Goal: Task Accomplishment & Management: Complete application form

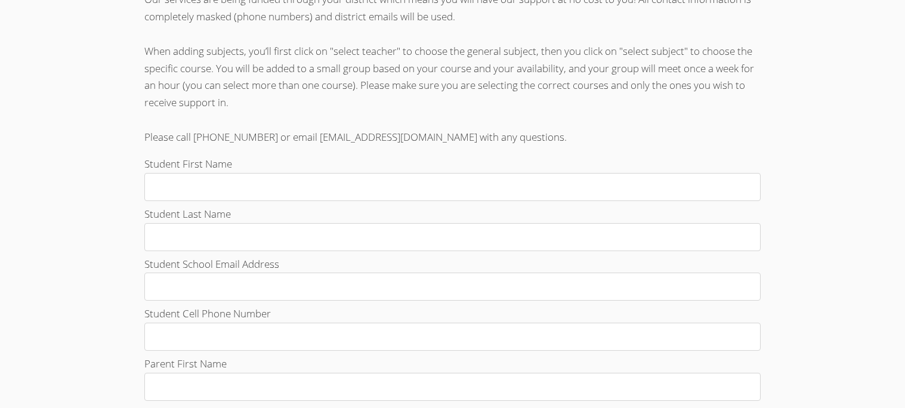
scroll to position [308, 0]
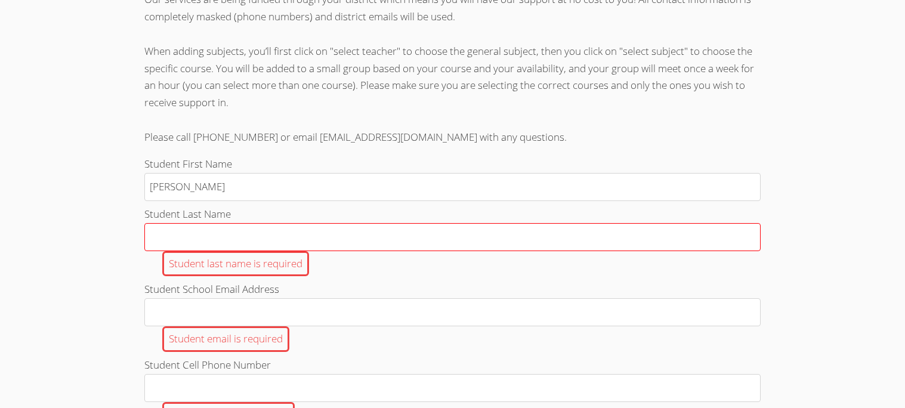
type input "[PERSON_NAME]"
click at [540, 244] on input "Student Last Name Student last name is required" at bounding box center [452, 237] width 616 height 28
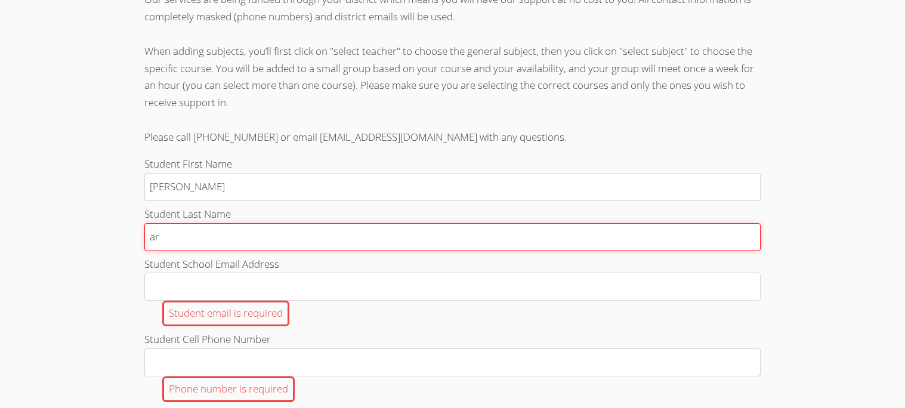
type input "a"
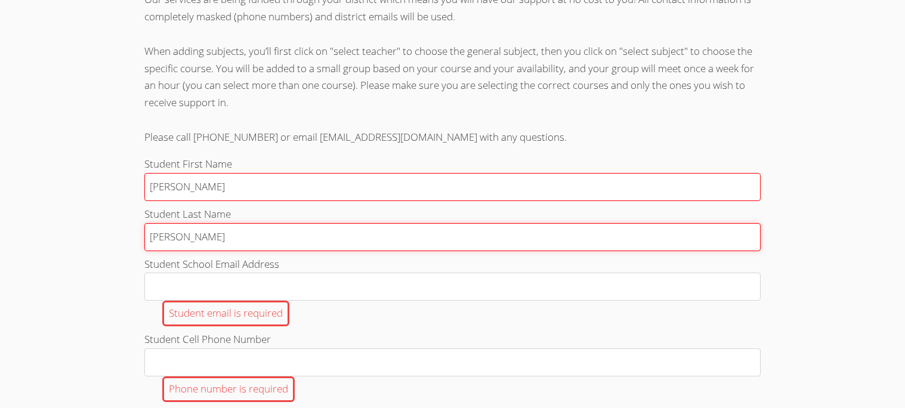
type input "[PERSON_NAME]"
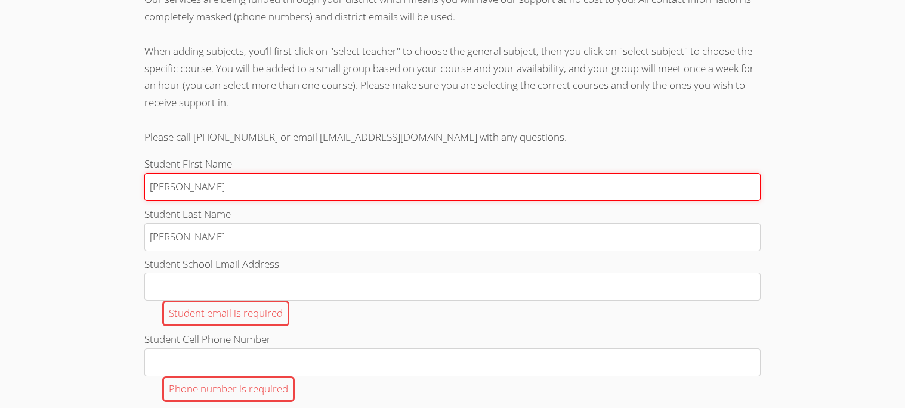
click at [152, 201] on input "[PERSON_NAME]" at bounding box center [452, 187] width 616 height 28
type input "[PERSON_NAME]"
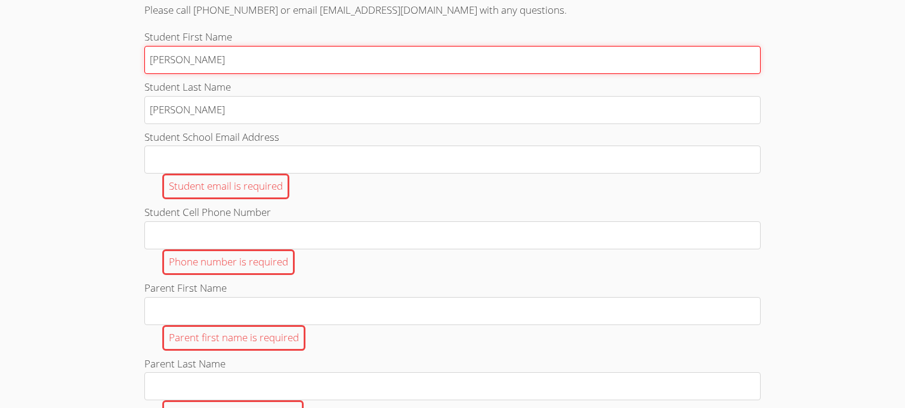
scroll to position [442, 0]
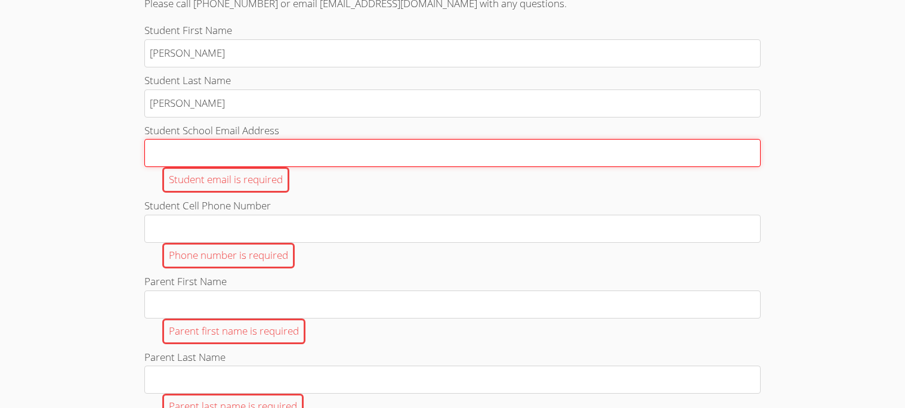
click at [153, 162] on input "Student School Email Address Student email is required" at bounding box center [452, 153] width 616 height 28
type input "[EMAIL_ADDRESS][DOMAIN_NAME]"
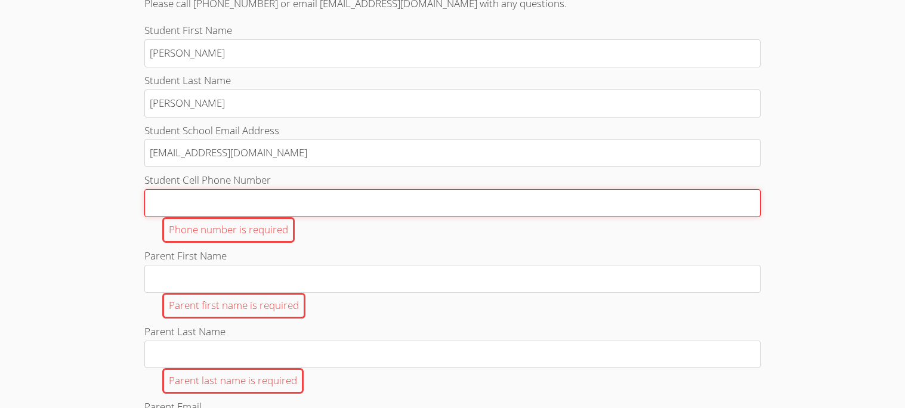
click at [248, 217] on input "Student Cell Phone Number Phone number is required" at bounding box center [452, 203] width 616 height 28
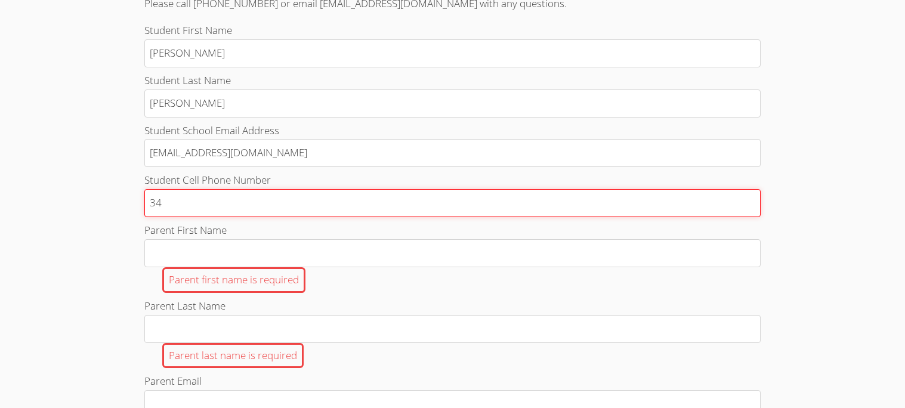
type input "3"
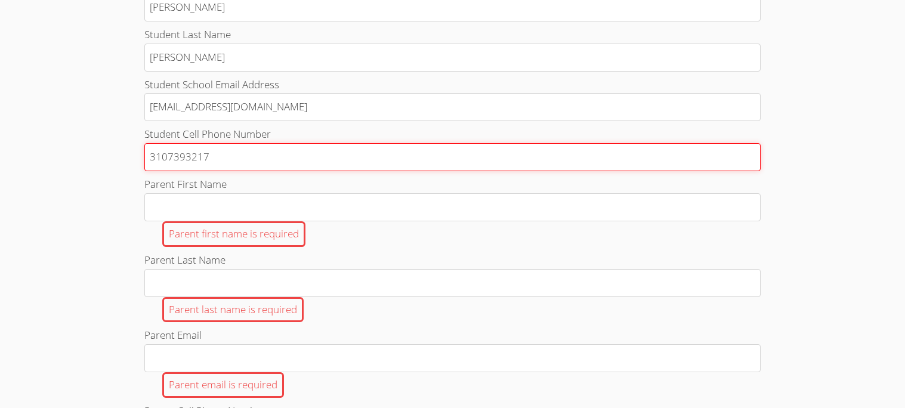
scroll to position [489, 0]
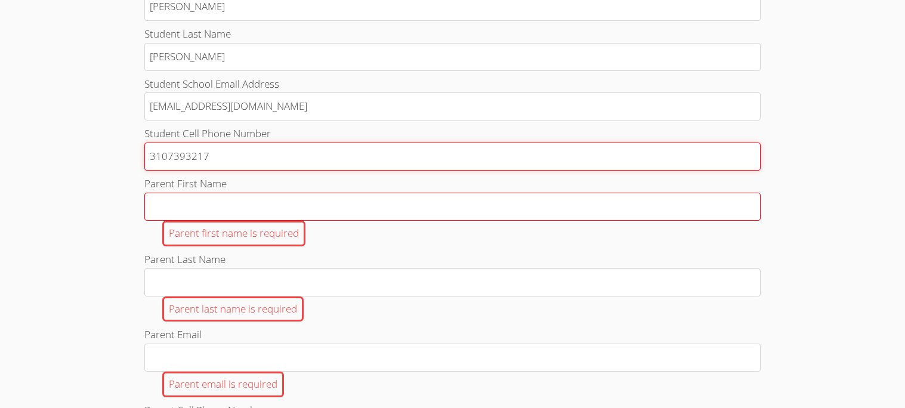
type input "3107393217"
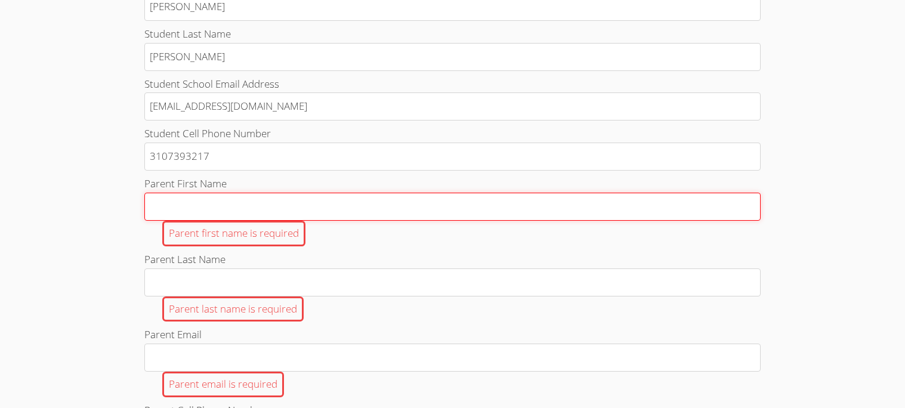
click at [238, 221] on input "Parent First Name Parent first name is required" at bounding box center [452, 207] width 616 height 28
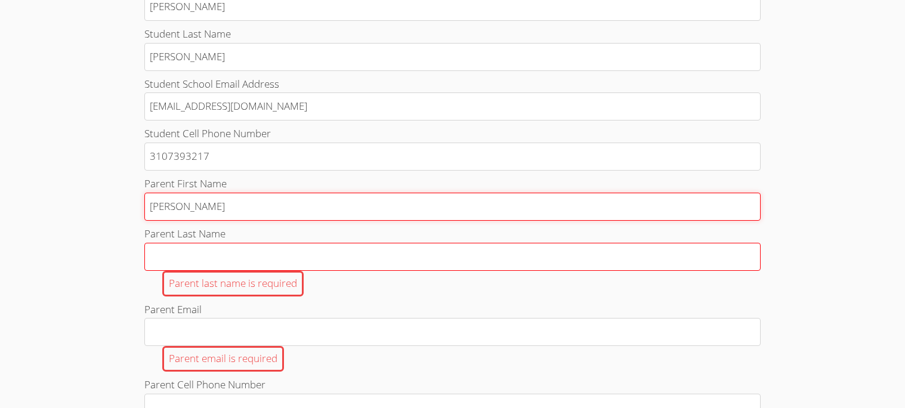
type input "[PERSON_NAME]"
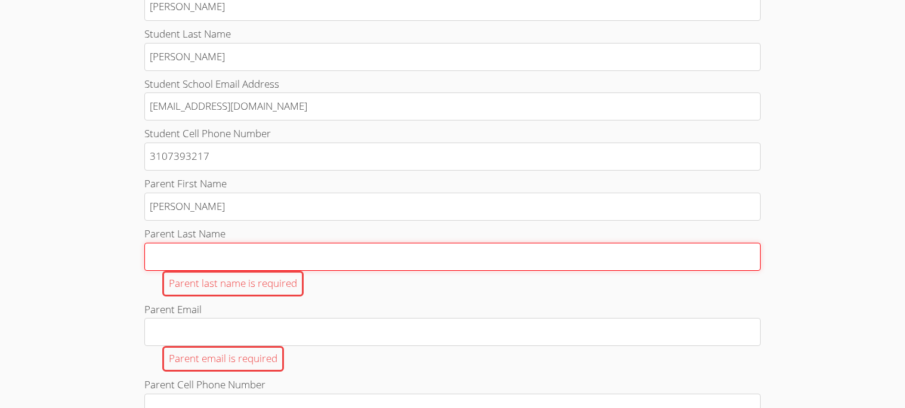
click at [254, 271] on input "Parent Last Name Parent last name is required" at bounding box center [452, 257] width 616 height 28
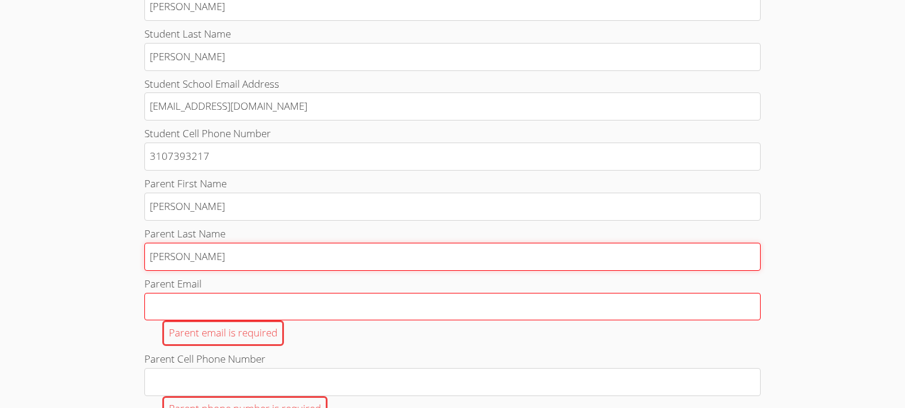
type input "[PERSON_NAME]"
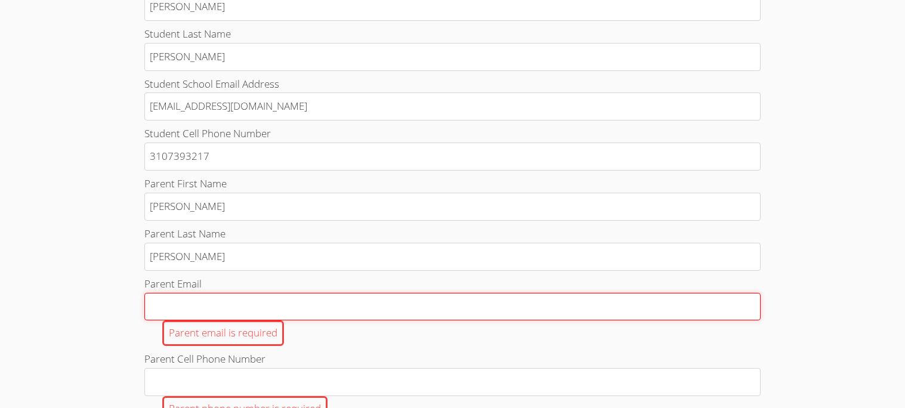
click at [252, 321] on input "Parent Email Parent email is required" at bounding box center [452, 307] width 616 height 28
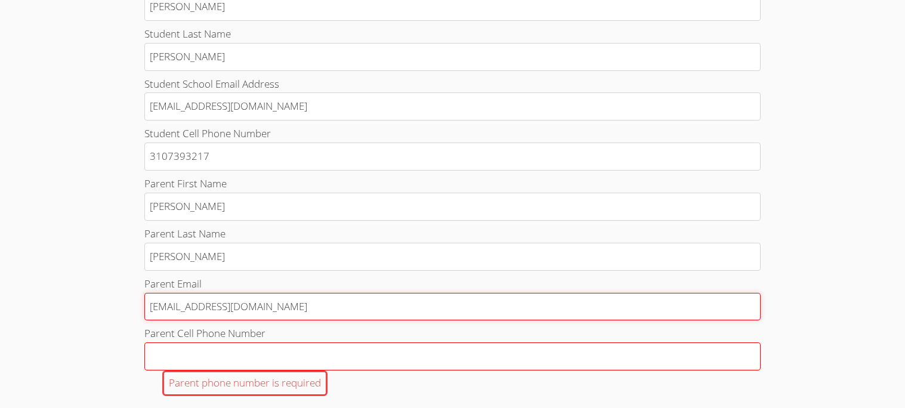
type input "[EMAIL_ADDRESS][DOMAIN_NAME]"
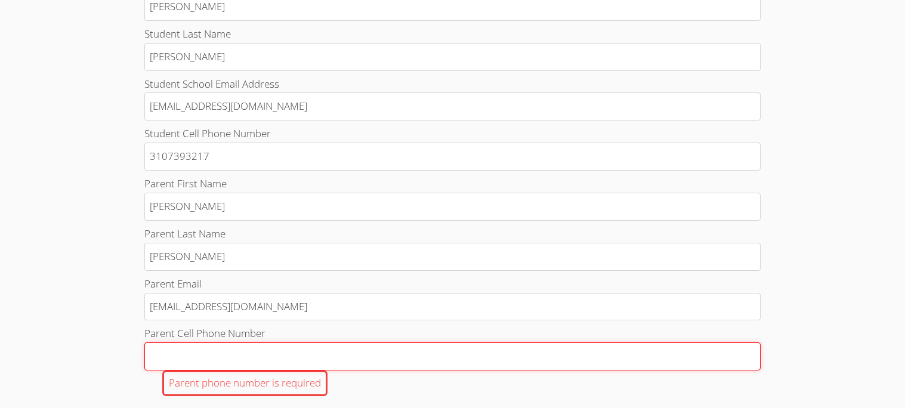
click at [235, 370] on input "Parent Cell Phone Number Parent phone number is required" at bounding box center [452, 356] width 616 height 28
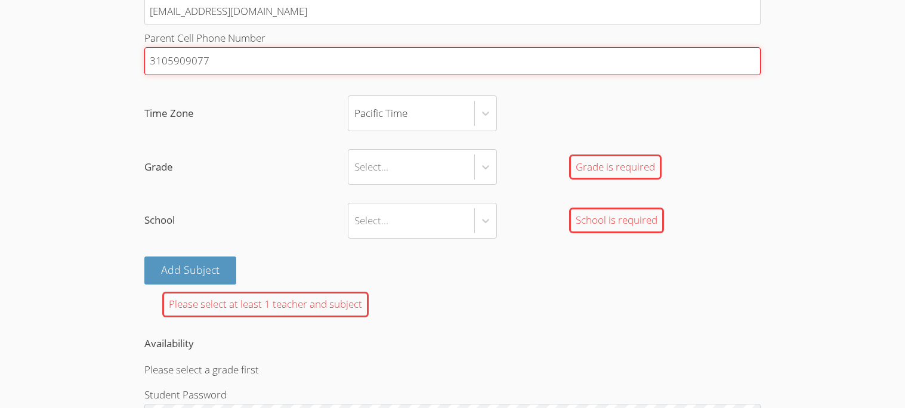
scroll to position [793, 0]
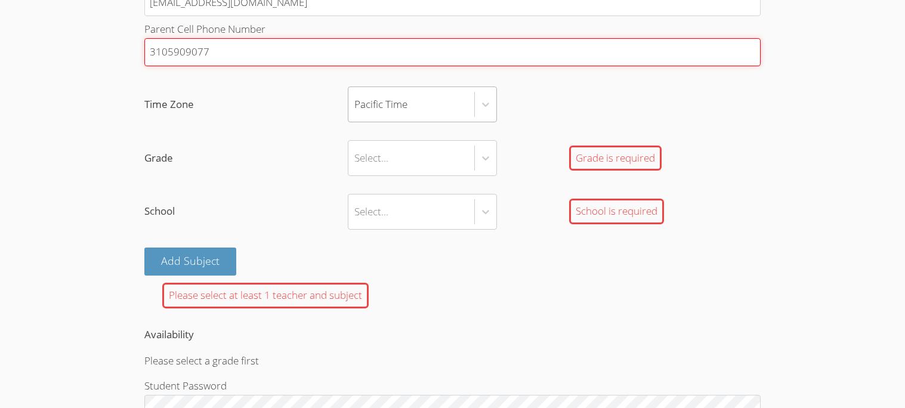
type input "3105909077"
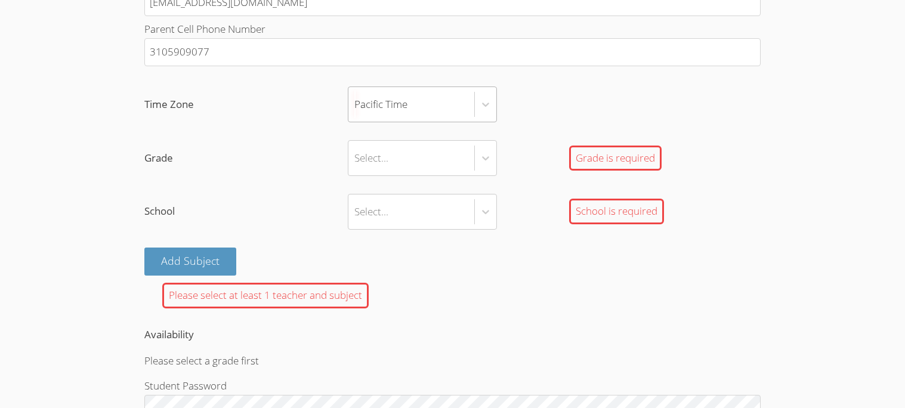
click at [409, 119] on div "Pacific Time" at bounding box center [411, 104] width 126 height 35
click at [356, 118] on input "Time Zone Pacific Time" at bounding box center [354, 104] width 1 height 27
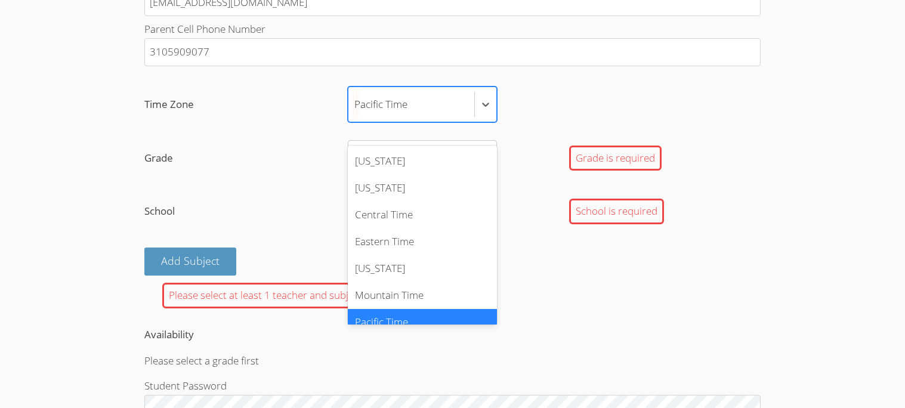
scroll to position [13, 0]
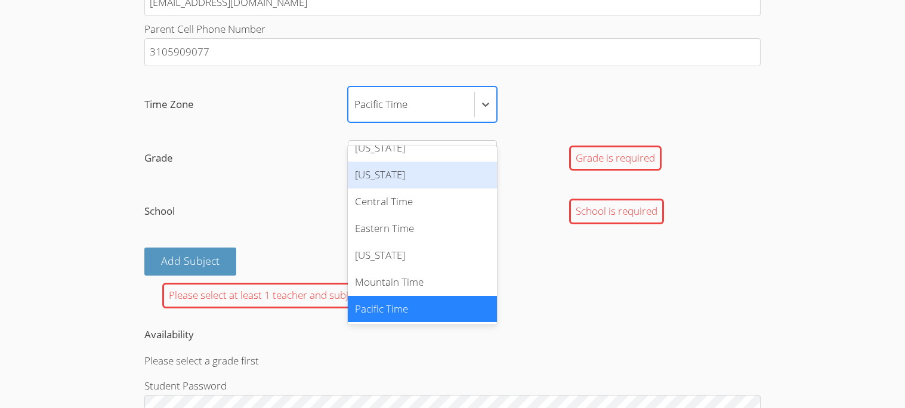
click at [563, 307] on div "Please select at least 1 teacher and subject" at bounding box center [452, 296] width 616 height 26
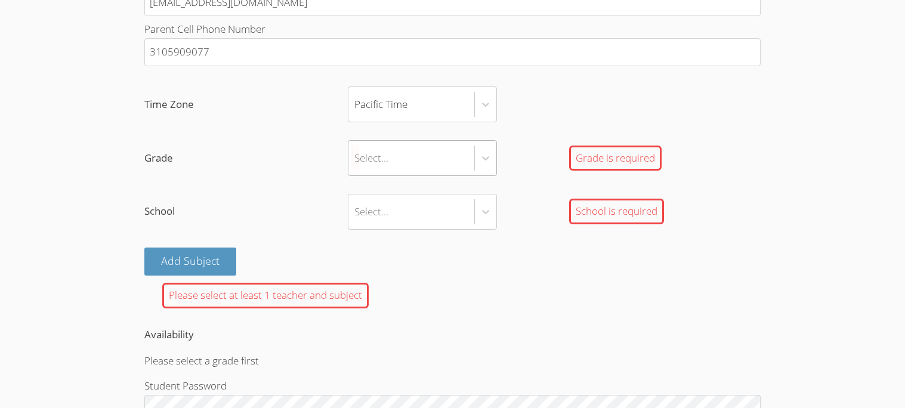
click at [401, 175] on div "Select..." at bounding box center [411, 158] width 126 height 35
click at [356, 172] on input "Grade Select... Grade is required" at bounding box center [354, 157] width 1 height 27
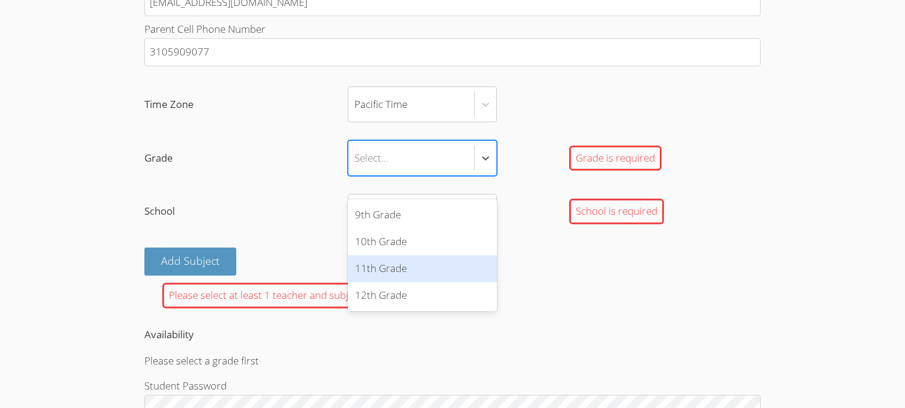
click at [389, 272] on div "11th Grade" at bounding box center [422, 268] width 149 height 27
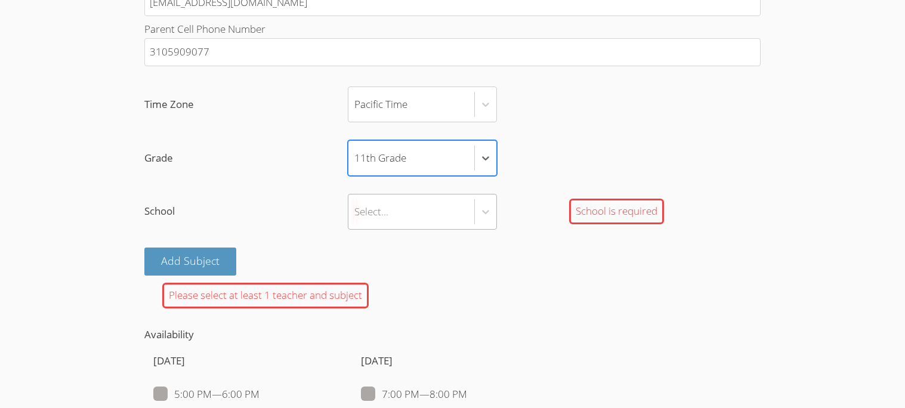
click at [388, 229] on div "Select..." at bounding box center [411, 211] width 126 height 35
click at [356, 225] on input "School Select... School is required" at bounding box center [354, 211] width 1 height 27
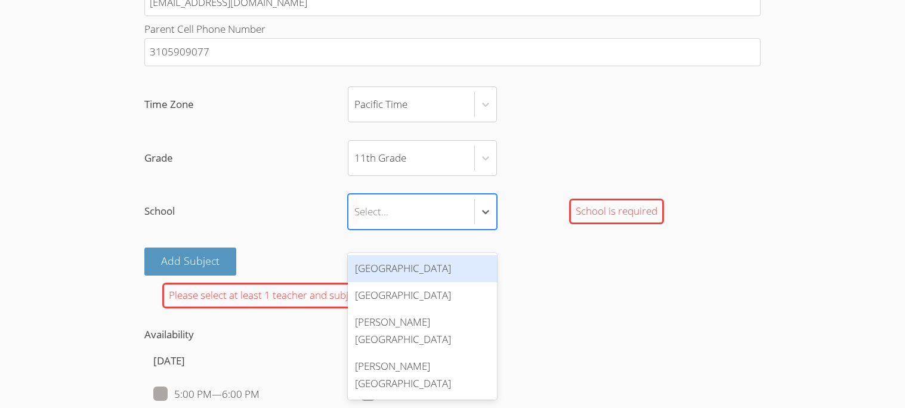
click at [398, 273] on div "[GEOGRAPHIC_DATA]" at bounding box center [422, 268] width 149 height 27
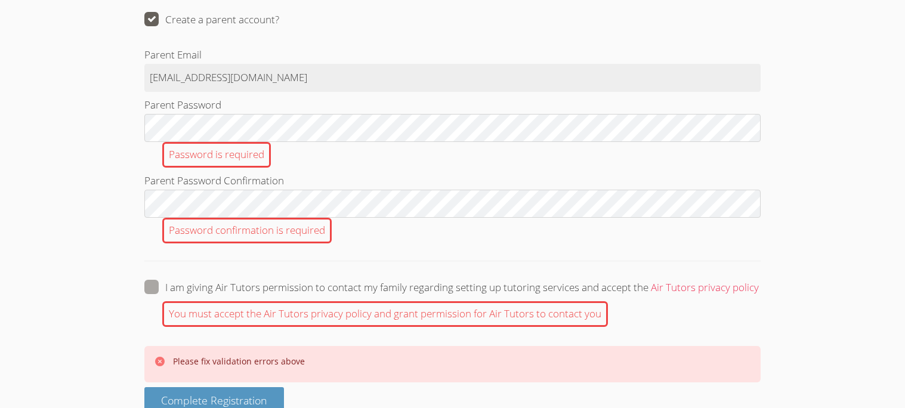
scroll to position [2380, 0]
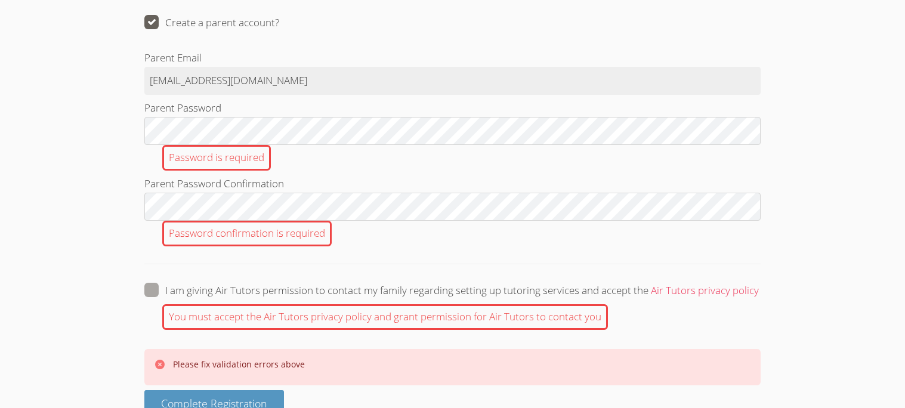
click at [230, 30] on label "Create a parent account?" at bounding box center [211, 23] width 135 height 16
click at [279, 25] on input "Create a parent account?" at bounding box center [284, 20] width 10 height 10
checkbox input "false"
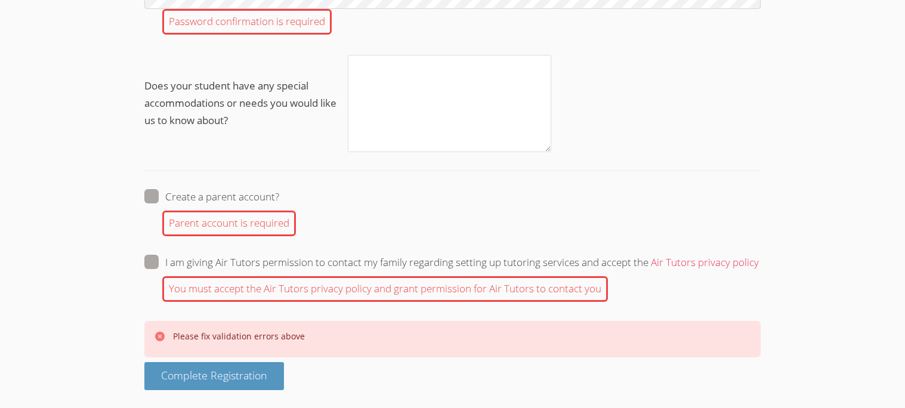
click at [283, 262] on label "I am giving Air Tutors permission to contact my family regarding setting up tut…" at bounding box center [451, 263] width 614 height 16
click at [759, 262] on input "I am giving Air Tutors permission to contact my family regarding setting up tut…" at bounding box center [764, 260] width 10 height 10
checkbox input "true"
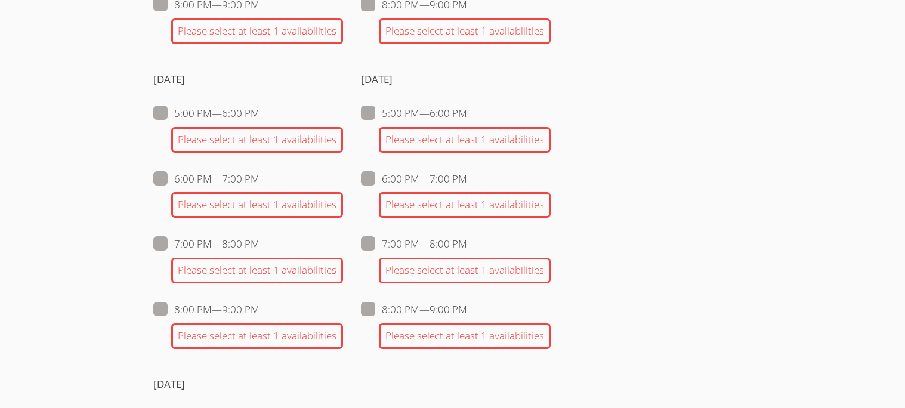
scroll to position [1380, 0]
click at [467, 315] on span at bounding box center [467, 308] width 0 height 14
click at [467, 311] on input "8:00 PM — 9:00 PM" at bounding box center [472, 306] width 10 height 10
checkbox input "true"
checkbox input "false"
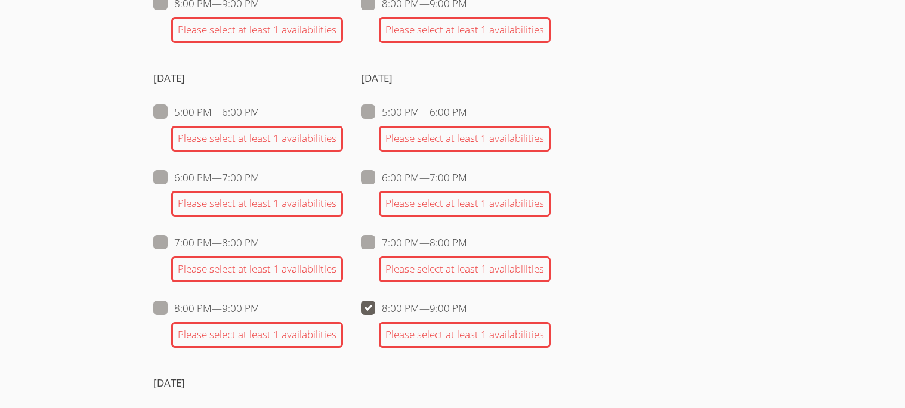
checkbox input "false"
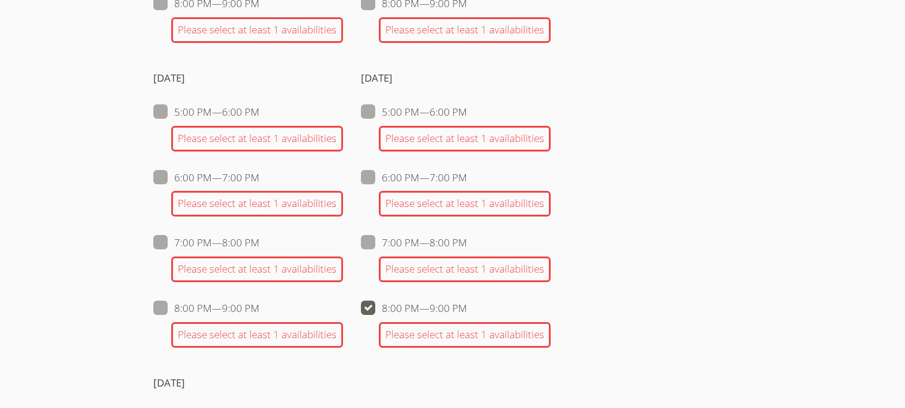
checkbox input "false"
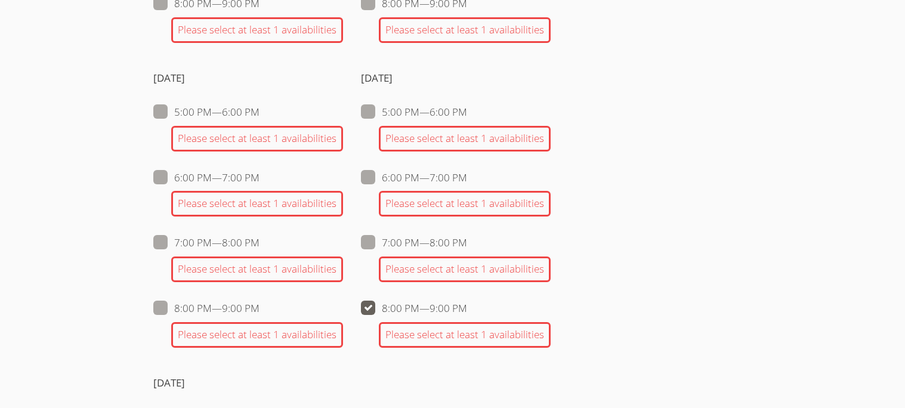
checkbox input "false"
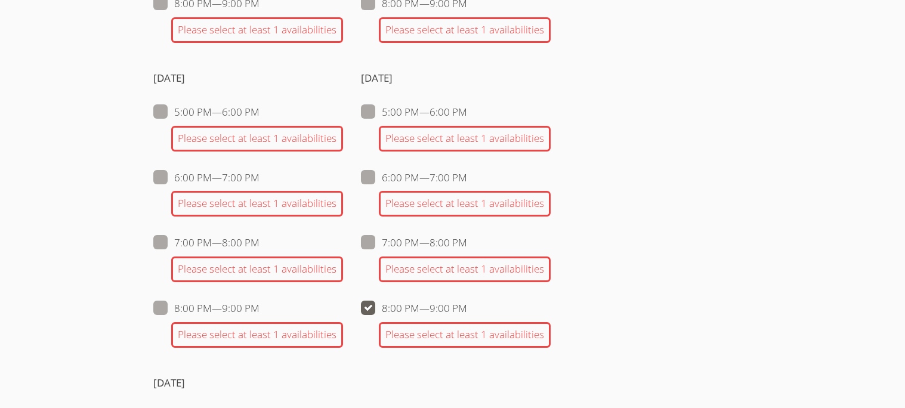
checkbox input "false"
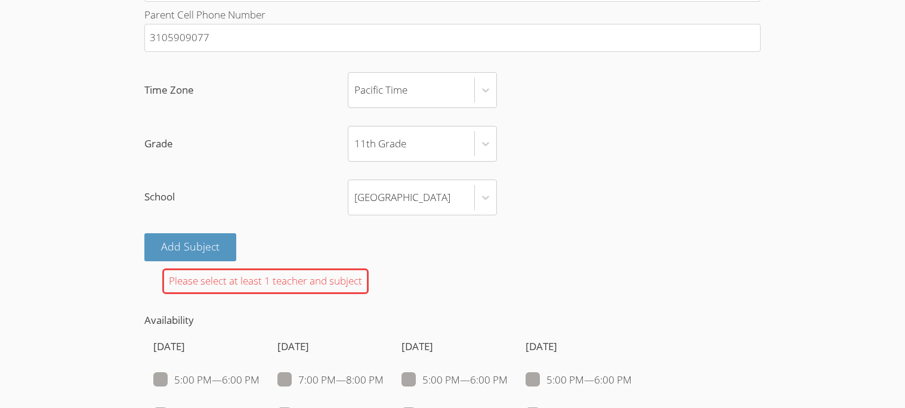
scroll to position [806, 0]
click at [171, 262] on button "Add Subject" at bounding box center [190, 248] width 92 height 28
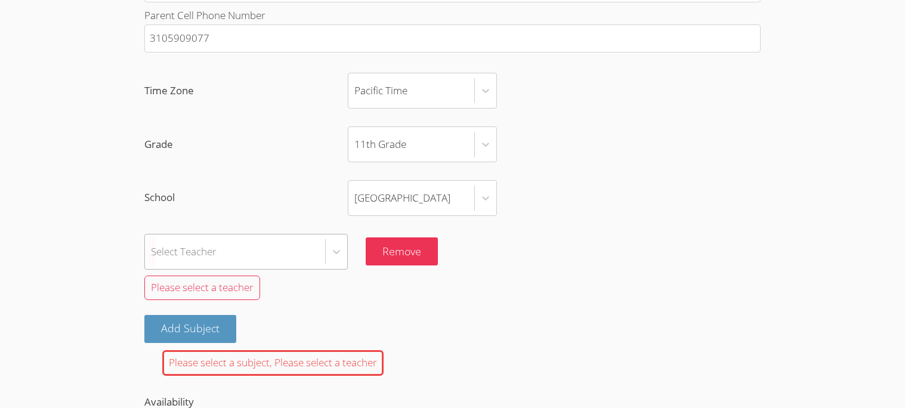
click at [291, 270] on div "Select Teacher" at bounding box center [245, 252] width 203 height 36
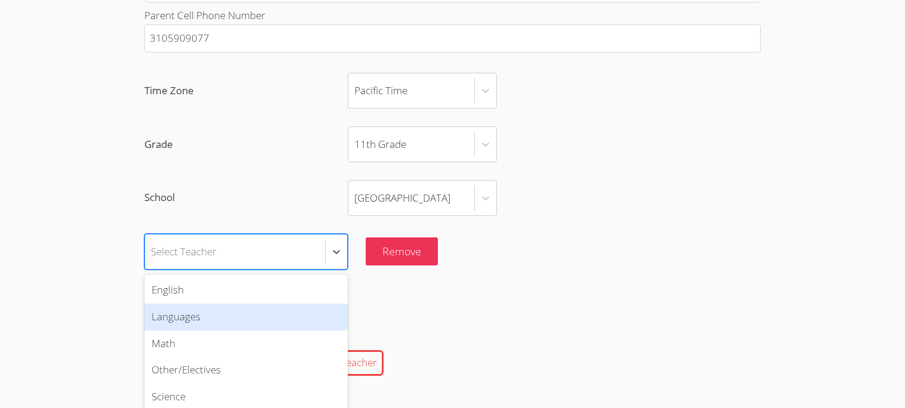
scroll to position [861, 0]
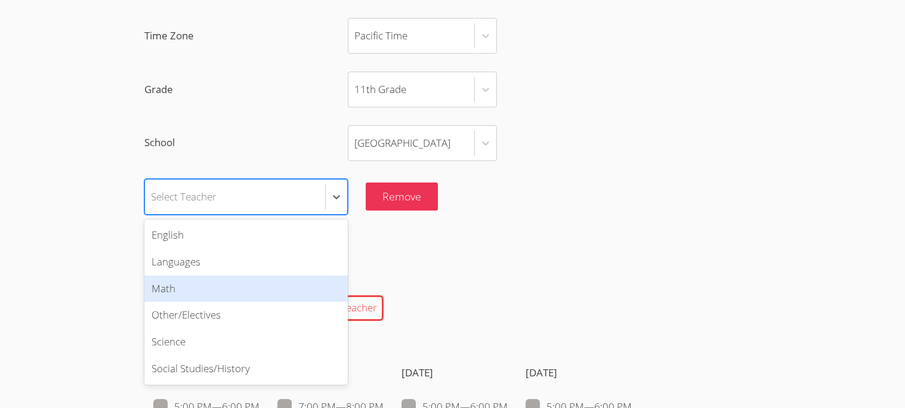
click at [222, 302] on div "Math" at bounding box center [245, 289] width 203 height 27
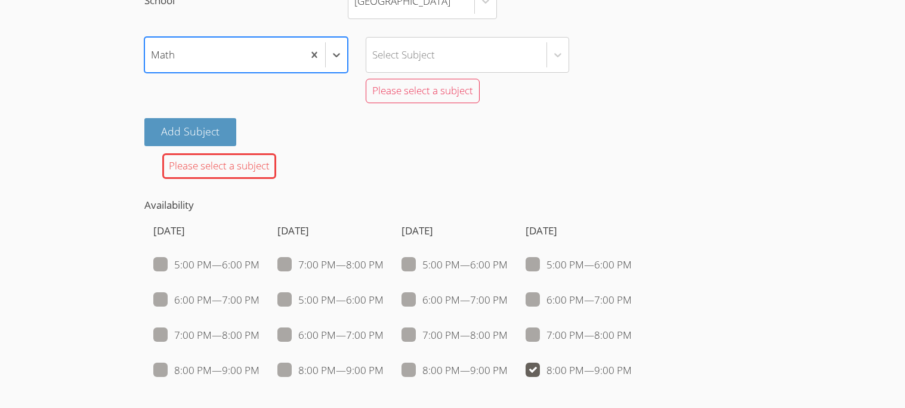
scroll to position [1009, 0]
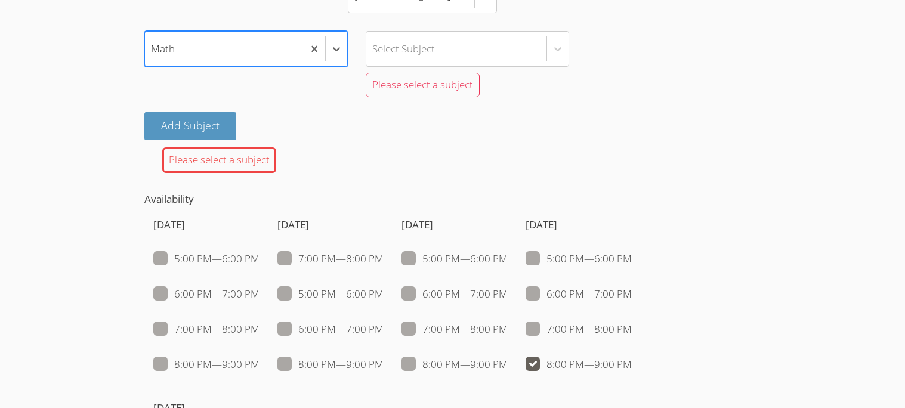
click at [286, 140] on div "Add Subject" at bounding box center [452, 126] width 616 height 28
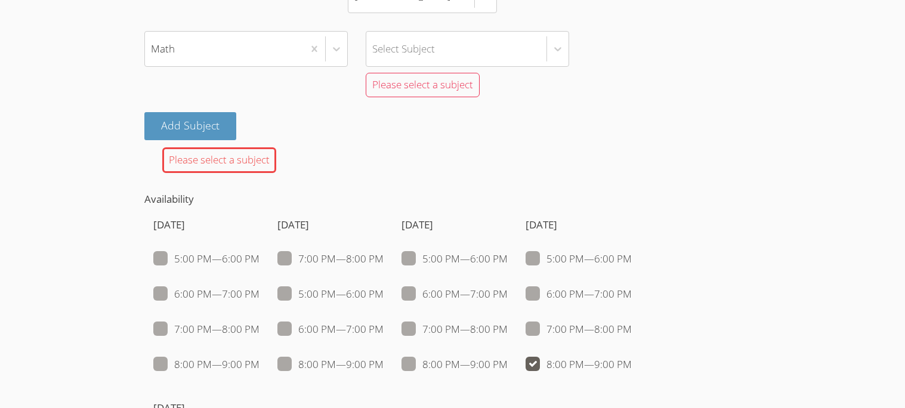
click at [265, 193] on form "Student First Name [PERSON_NAME] Student Last Name [PERSON_NAME] Student School…" at bounding box center [452, 259] width 616 height 1609
click at [255, 173] on div "Please select a subject" at bounding box center [219, 160] width 114 height 26
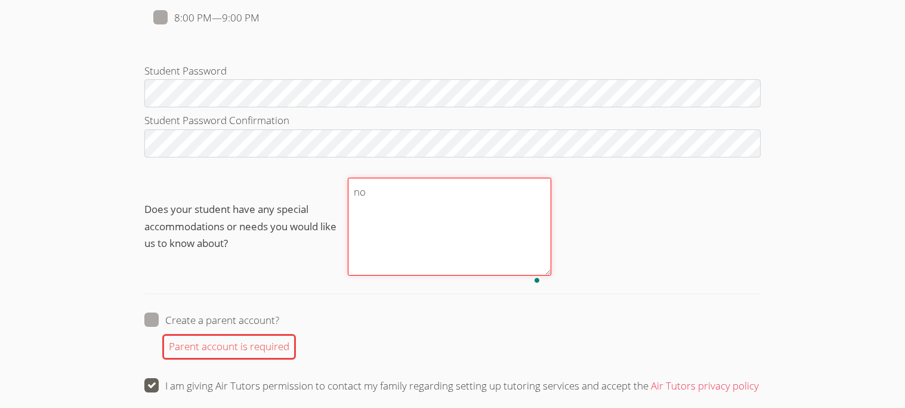
scroll to position [1651, 0]
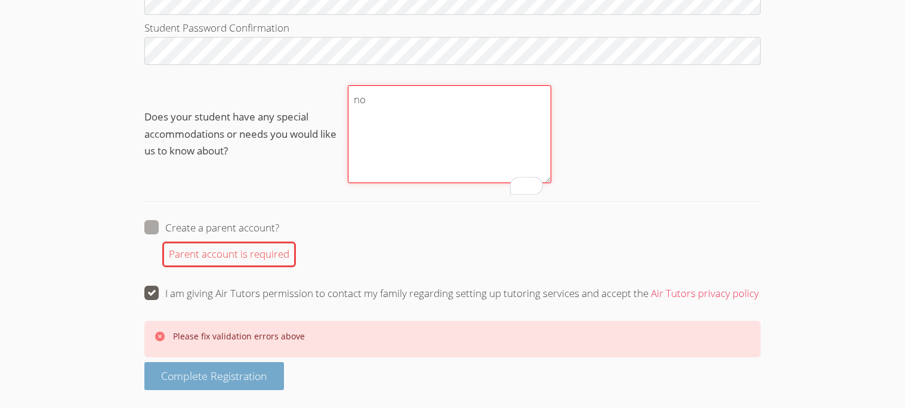
type textarea "no"
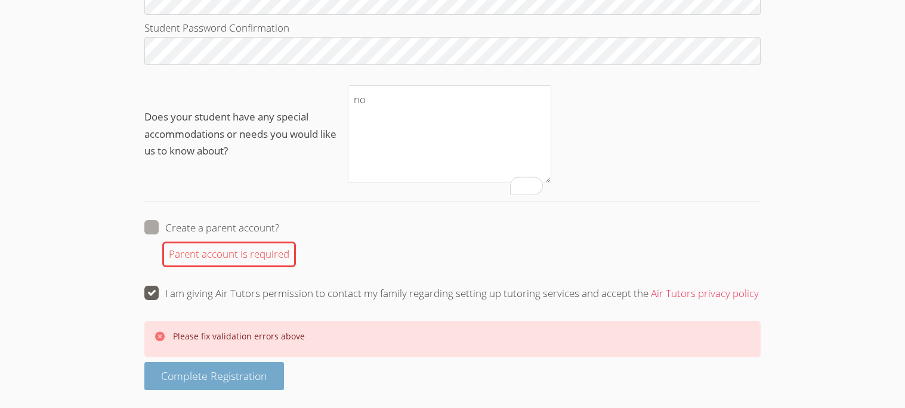
click at [228, 382] on span "Complete Registration" at bounding box center [214, 376] width 106 height 14
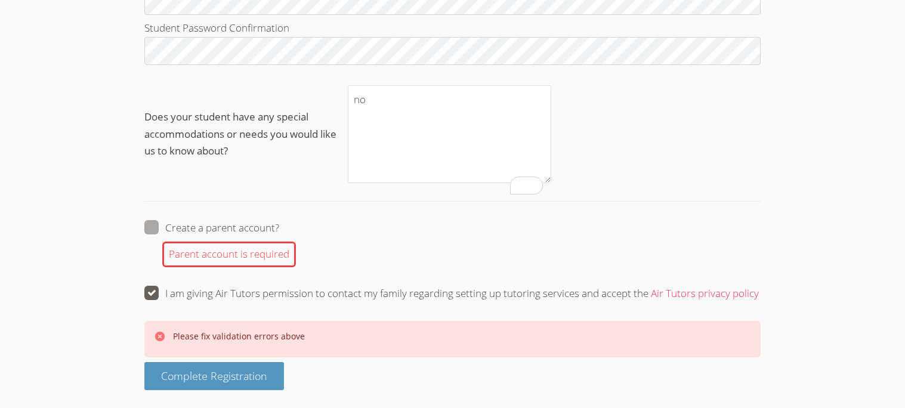
click at [215, 230] on label "Create a parent account?" at bounding box center [211, 228] width 135 height 16
click at [279, 230] on input "Create a parent account?" at bounding box center [284, 225] width 10 height 10
checkbox input "true"
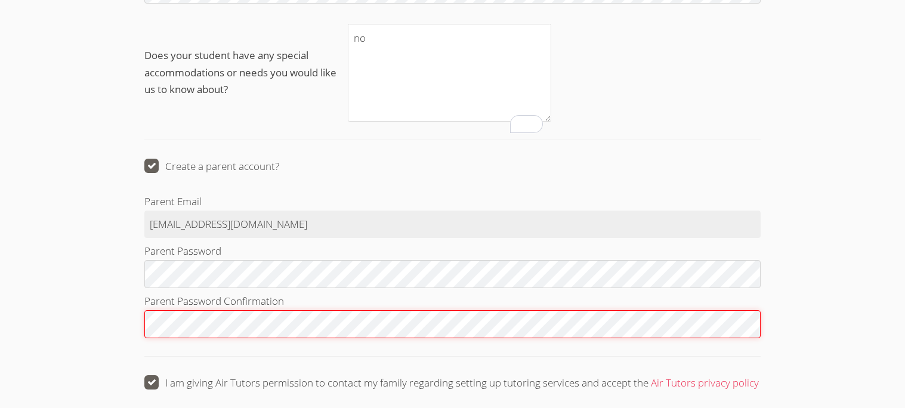
scroll to position [1802, 0]
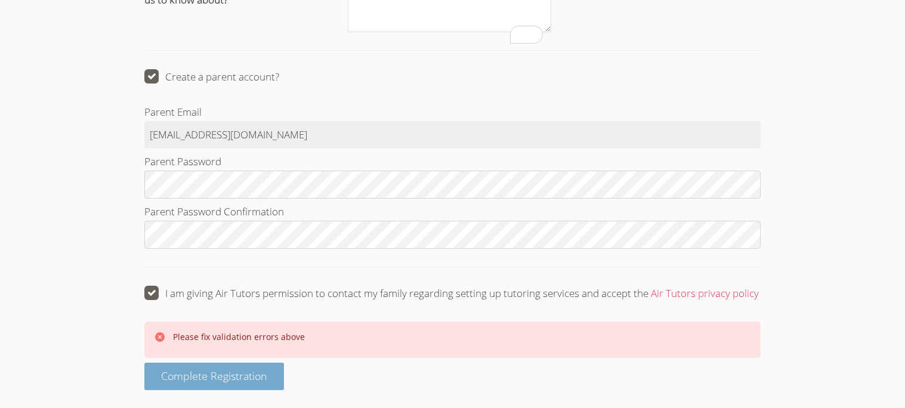
click at [220, 375] on span "Complete Registration" at bounding box center [214, 376] width 106 height 14
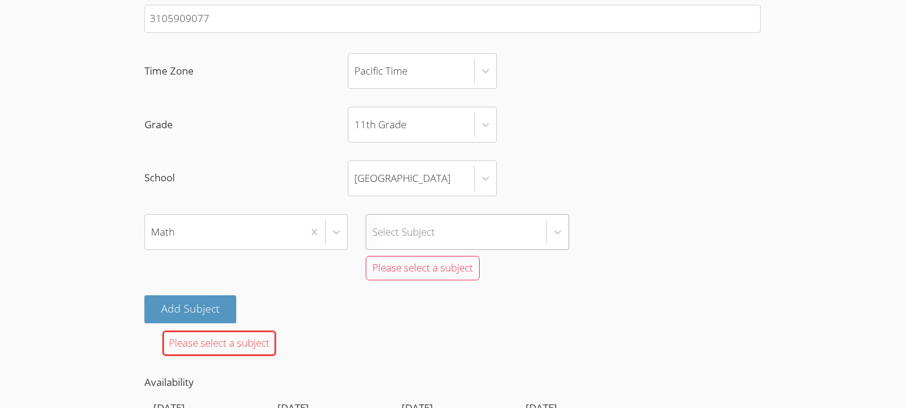
scroll to position [875, 0]
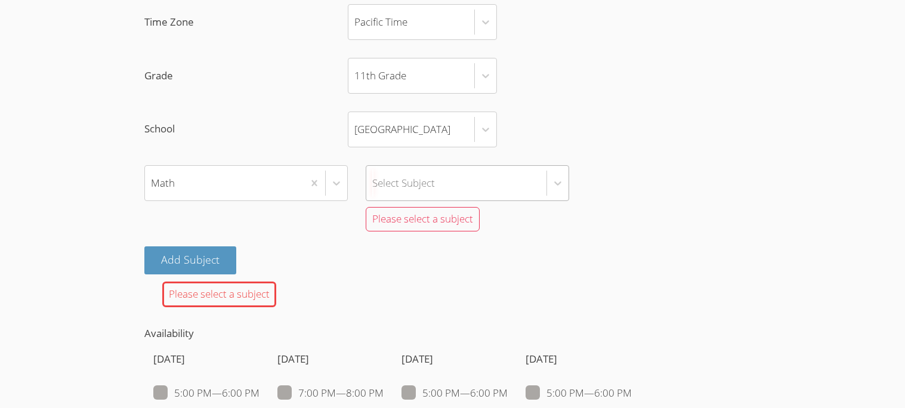
click at [416, 201] on div "Select Subject" at bounding box center [467, 183] width 203 height 36
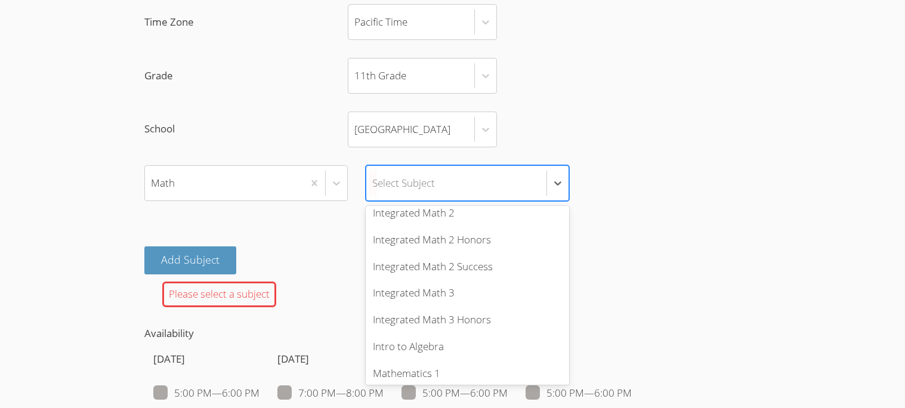
scroll to position [490, 0]
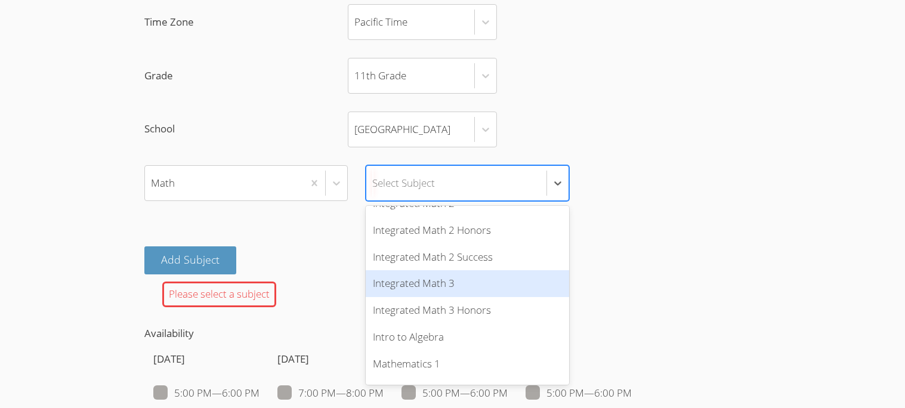
click at [461, 297] on div "Integrated Math 3" at bounding box center [467, 283] width 203 height 27
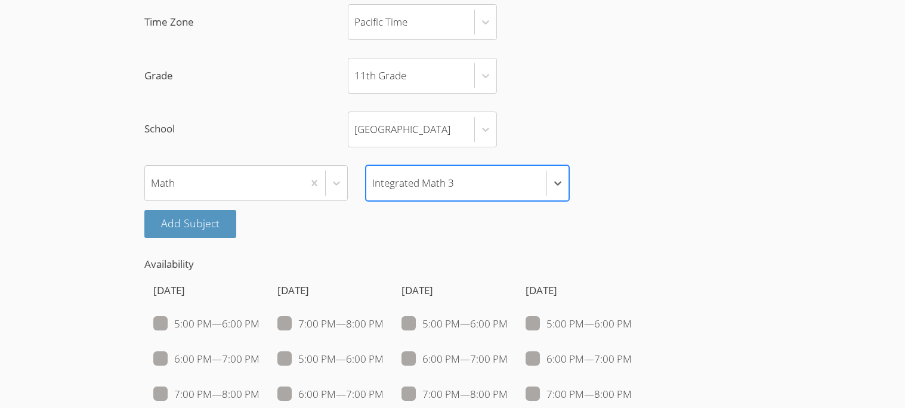
scroll to position [969, 0]
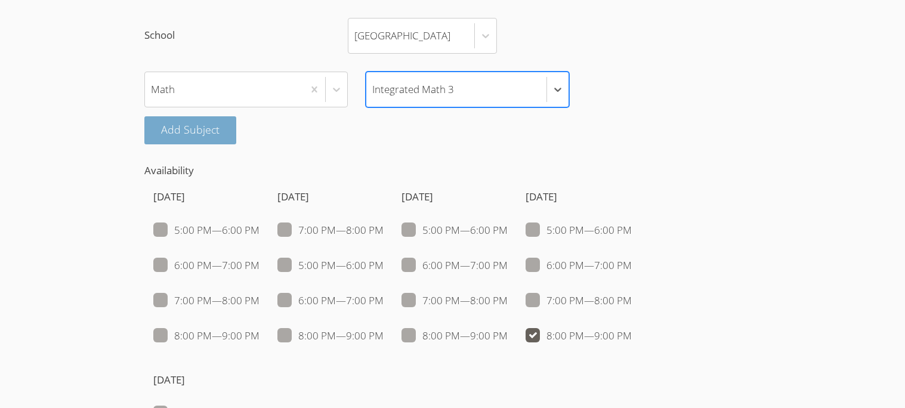
click at [193, 143] on button "Add Subject" at bounding box center [190, 130] width 92 height 28
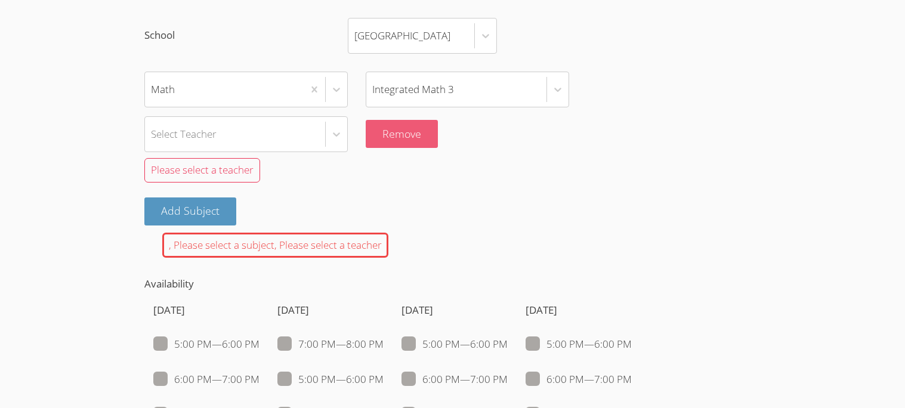
click at [370, 148] on button "Remove" at bounding box center [402, 134] width 72 height 28
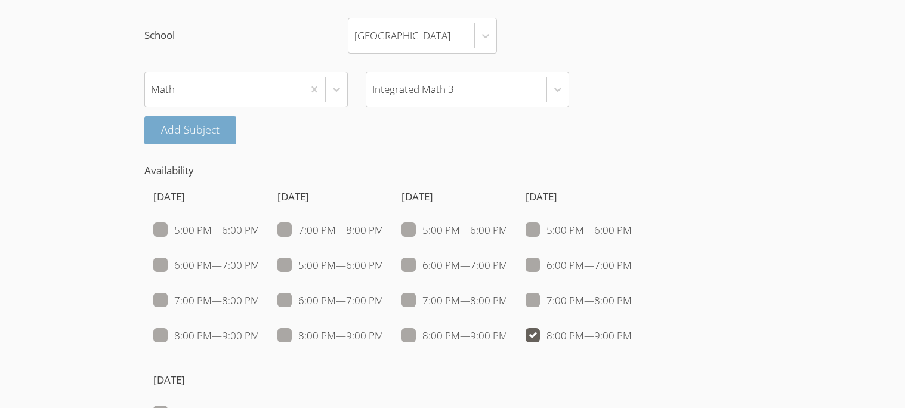
click at [196, 144] on button "Add Subject" at bounding box center [190, 130] width 92 height 28
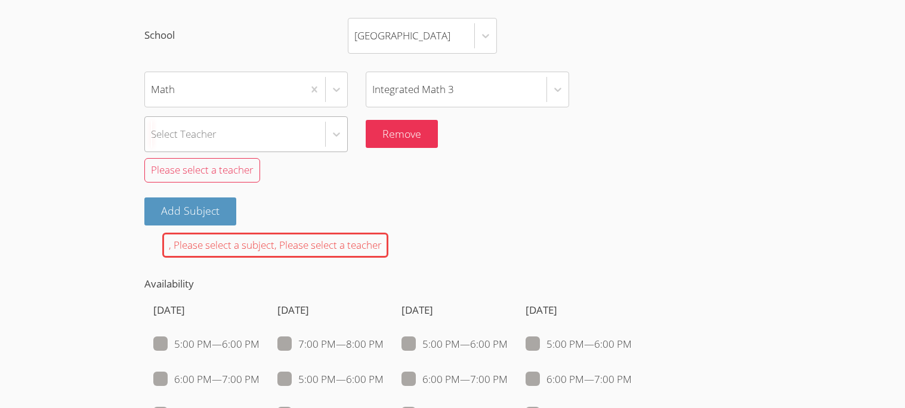
click at [212, 152] on div "Select Teacher" at bounding box center [235, 134] width 180 height 35
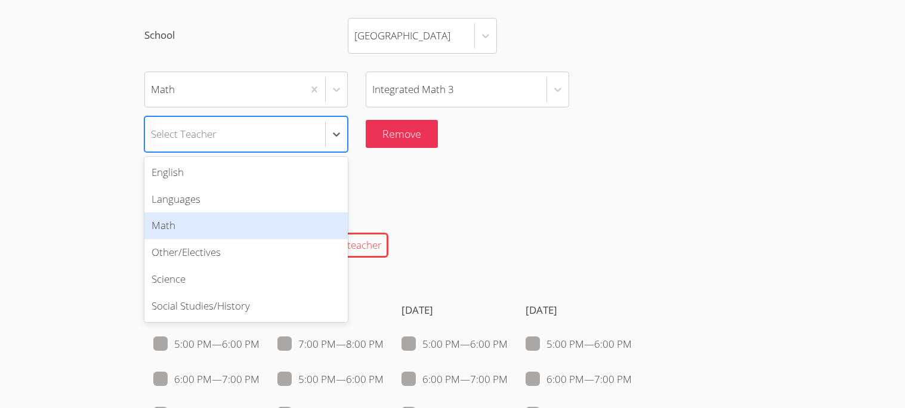
click at [206, 239] on div "Math" at bounding box center [245, 225] width 203 height 27
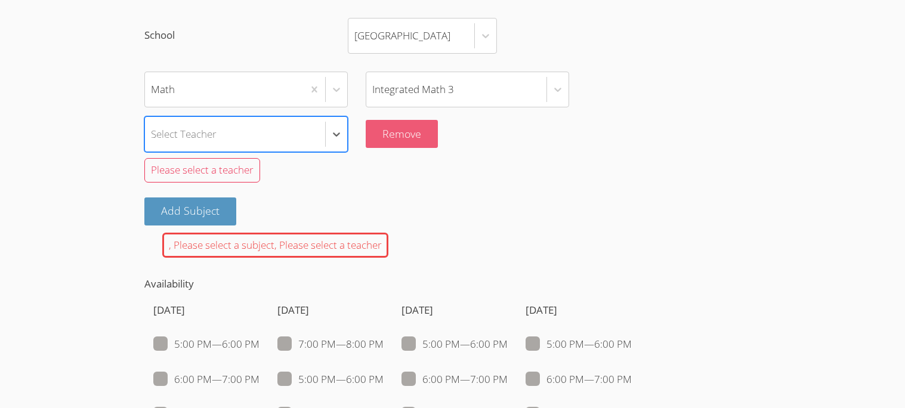
click at [385, 148] on button "Remove" at bounding box center [402, 134] width 72 height 28
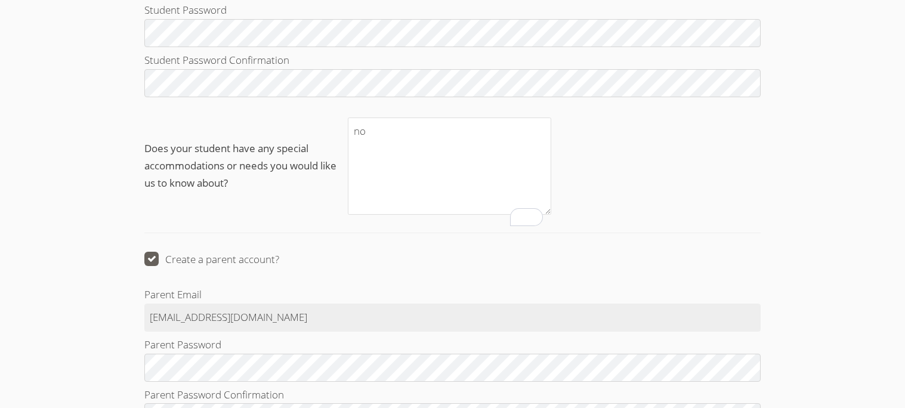
scroll to position [1692, 0]
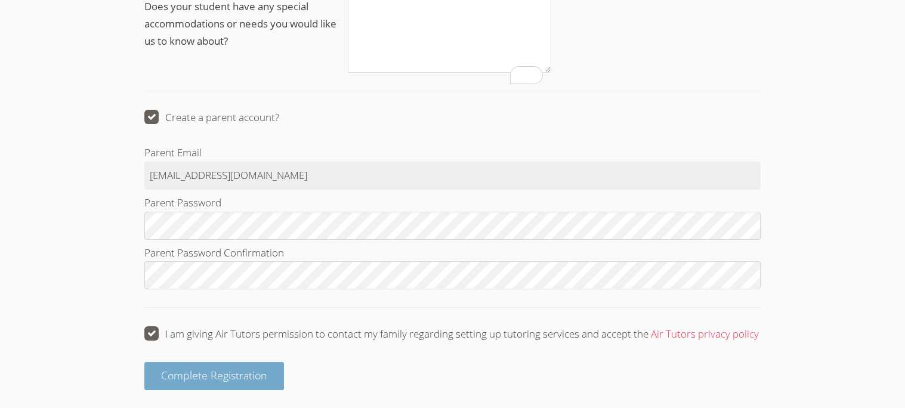
click at [255, 381] on span "Complete Registration" at bounding box center [214, 375] width 106 height 14
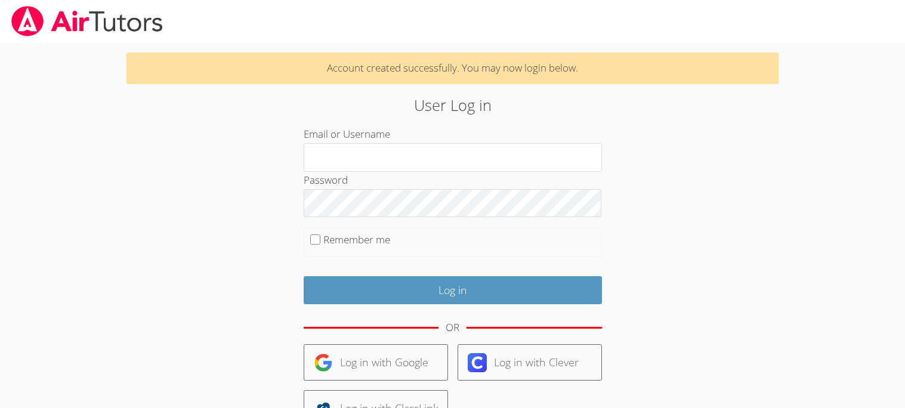
type input "[EMAIL_ADDRESS][DOMAIN_NAME]"
click at [827, 42] on div at bounding box center [452, 21] width 905 height 43
